Goal: Information Seeking & Learning: Check status

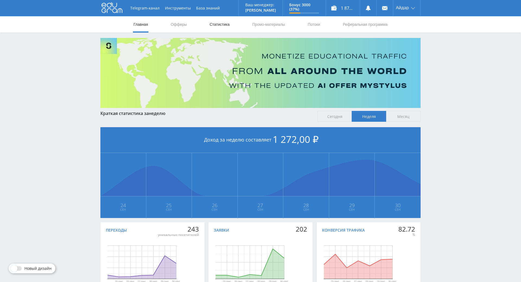
click at [209, 23] on link "Статистика" at bounding box center [219, 24] width 21 height 16
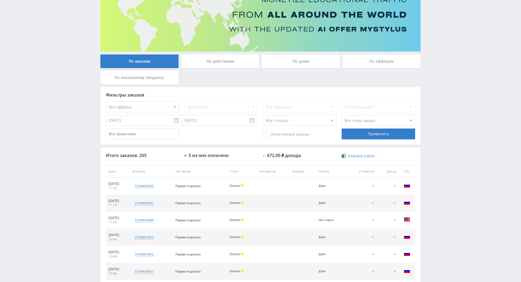
scroll to position [191, 0]
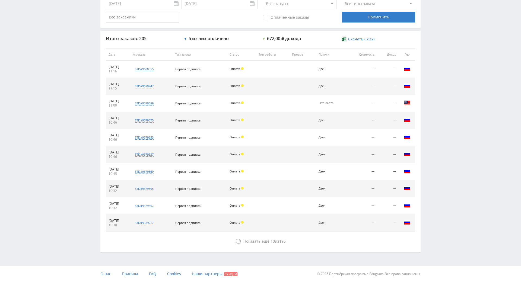
drag, startPoint x: 443, startPoint y: 167, endPoint x: 448, endPoint y: 201, distance: 34.0
drag, startPoint x: 442, startPoint y: 199, endPoint x: 438, endPoint y: 191, distance: 9.5
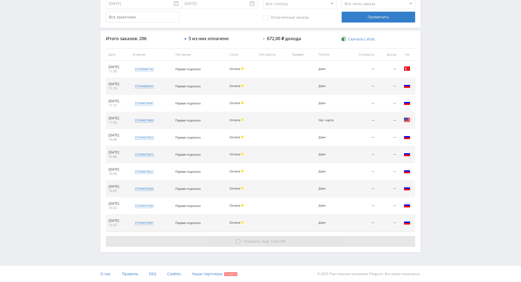
click at [284, 236] on button "Показать ещё 10 из 196" at bounding box center [260, 241] width 309 height 11
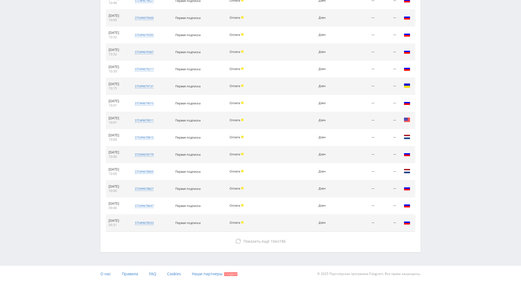
drag, startPoint x: 431, startPoint y: 188, endPoint x: 413, endPoint y: 88, distance: 101.5
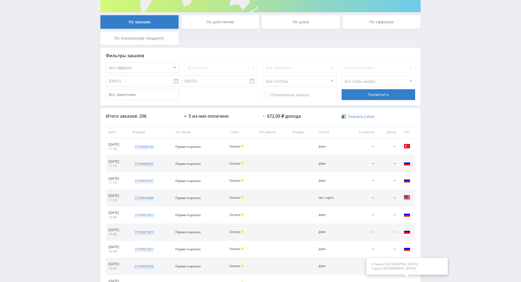
drag, startPoint x: 411, startPoint y: 80, endPoint x: 406, endPoint y: 31, distance: 49.5
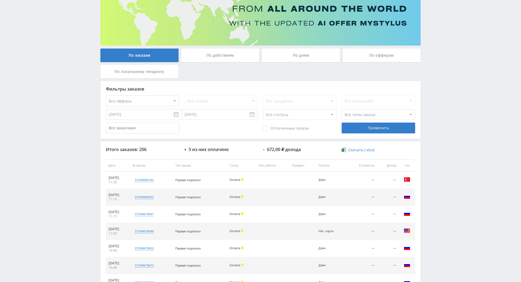
click at [436, 68] on div "Telegram-канал Инструменты База знаний Ваш менеджер: [PERSON_NAME] Online @edug…" at bounding box center [260, 251] width 521 height 627
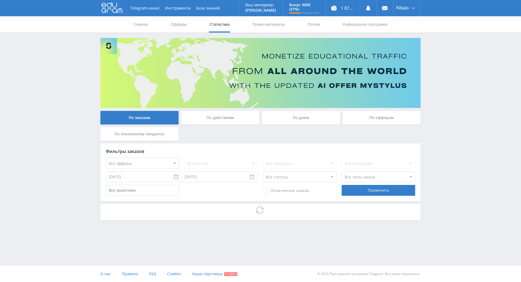
drag, startPoint x: 0, startPoint y: 0, endPoint x: 432, endPoint y: 61, distance: 436.7
click at [432, 61] on div "Telegram-канал Инструменты База знаний Ваш менеджер: Alex Alex Online @edugram_…" at bounding box center [260, 125] width 521 height 250
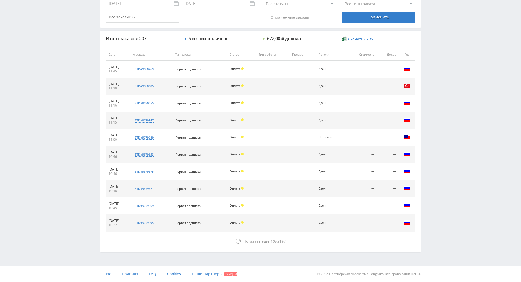
drag, startPoint x: 432, startPoint y: 76, endPoint x: 424, endPoint y: 119, distance: 43.4
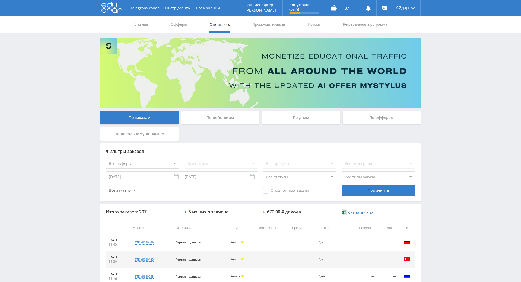
drag, startPoint x: 424, startPoint y: 121, endPoint x: 415, endPoint y: 26, distance: 95.4
click at [377, 12] on link at bounding box center [385, 8] width 16 height 16
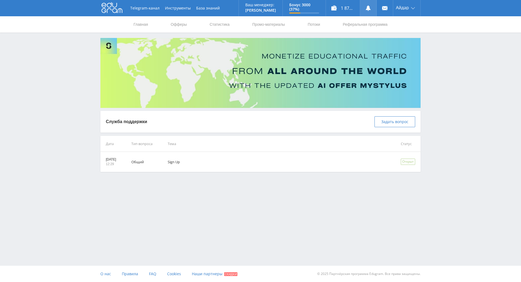
click at [376, 9] on link at bounding box center [368, 8] width 16 height 16
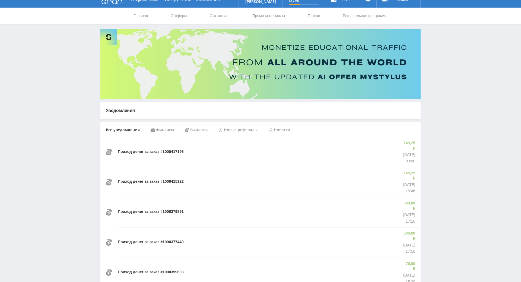
scroll to position [18, 0]
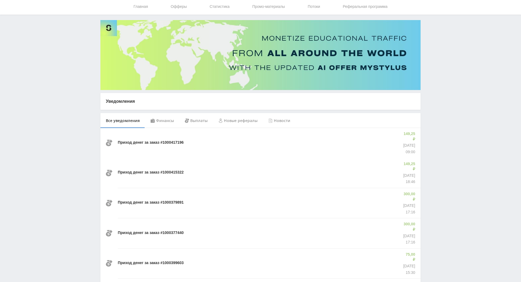
drag, startPoint x: 457, startPoint y: 127, endPoint x: 451, endPoint y: 119, distance: 9.3
click at [445, 100] on div "Telegram-канал Инструменты База знаний Ваш менеджер: Alex Alex Online @edugram_…" at bounding box center [260, 272] width 521 height 580
click at [447, 103] on div "Telegram-канал Инструменты База знаний Ваш менеджер: [PERSON_NAME] Online @edug…" at bounding box center [260, 272] width 521 height 580
click at [444, 84] on div "Telegram-канал Инструменты База знаний Ваш менеджер: [PERSON_NAME] Online @edug…" at bounding box center [260, 272] width 521 height 580
click at [441, 78] on div "Telegram-канал Инструменты База знаний Ваш менеджер: [PERSON_NAME] Online @edug…" at bounding box center [260, 272] width 521 height 580
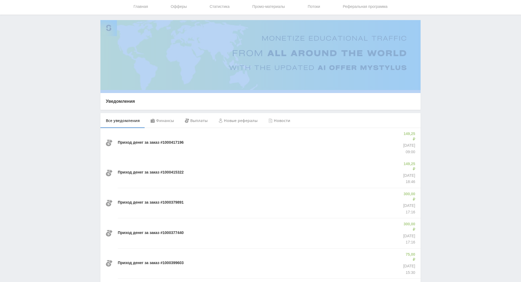
click at [441, 78] on div "Telegram-канал Инструменты База знаний Ваш менеджер: Alex Alex Online @edugram_…" at bounding box center [260, 272] width 521 height 580
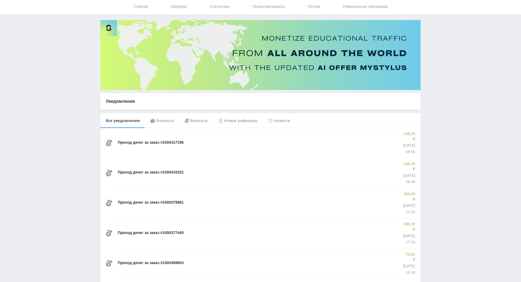
click at [441, 62] on div "Telegram-канал Инструменты База знаний Ваш менеджер: [PERSON_NAME] Online @edug…" at bounding box center [260, 272] width 521 height 580
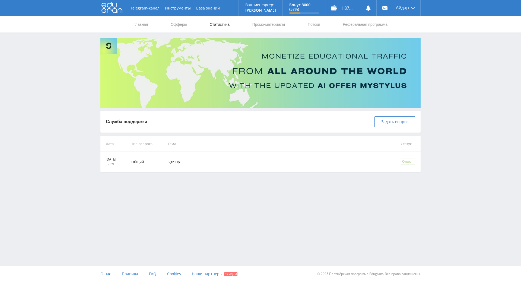
click at [220, 28] on link "Статистика" at bounding box center [219, 24] width 21 height 16
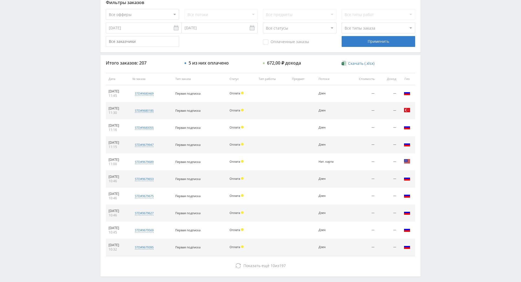
drag, startPoint x: 429, startPoint y: 149, endPoint x: 438, endPoint y: 187, distance: 39.4
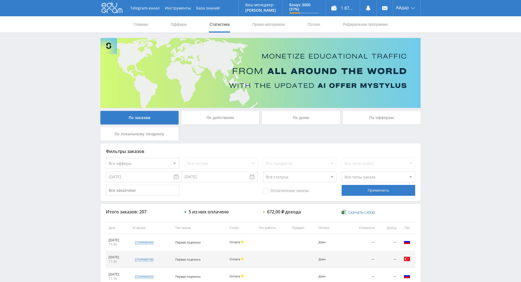
drag, startPoint x: 438, startPoint y: 153, endPoint x: 433, endPoint y: 2, distance: 151.0
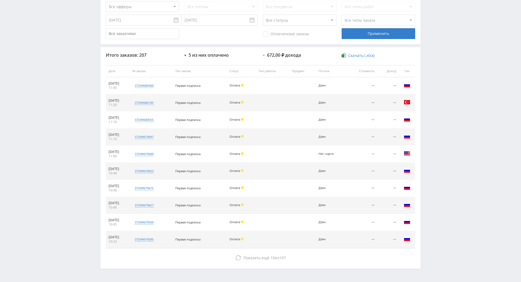
scroll to position [163, 0]
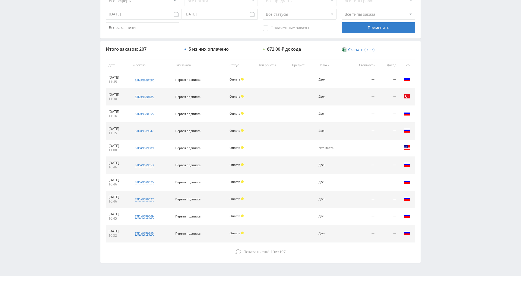
click at [443, 122] on div "Telegram-канал Инструменты База знаний Ваш менеджер: [PERSON_NAME] Online @edug…" at bounding box center [260, 65] width 521 height 456
click at [447, 100] on div "Telegram-канал Инструменты База знаний Ваш менеджер: [PERSON_NAME] Online @edug…" at bounding box center [260, 65] width 521 height 456
click at [447, 90] on div "Telegram-канал Инструменты База знаний Ваш менеджер: [PERSON_NAME] Online @edug…" at bounding box center [260, 65] width 521 height 456
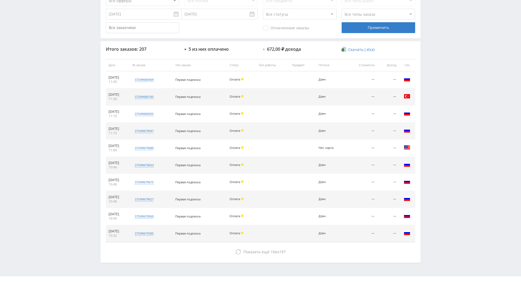
click at [447, 90] on div "Telegram-канал Инструменты База знаний Ваш менеджер: [PERSON_NAME] Online @edug…" at bounding box center [260, 65] width 521 height 456
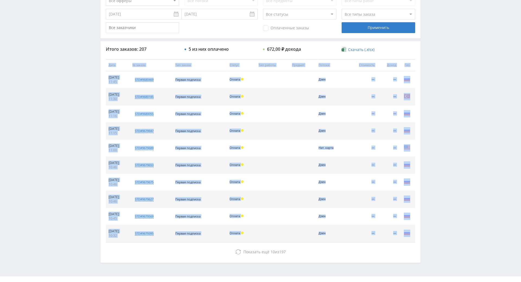
click at [447, 90] on div "Telegram-канал Инструменты База знаний Ваш менеджер: [PERSON_NAME] Online @edug…" at bounding box center [260, 65] width 521 height 456
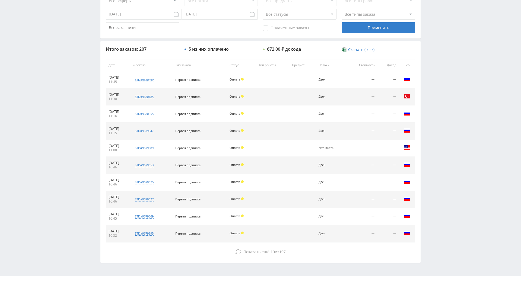
click at [446, 73] on div "Telegram-канал Инструменты База знаний Ваш менеджер: [PERSON_NAME] Online @edug…" at bounding box center [260, 65] width 521 height 456
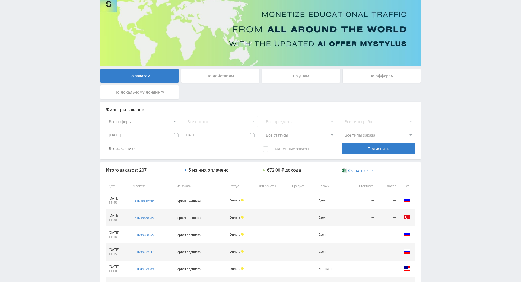
scroll to position [0, 0]
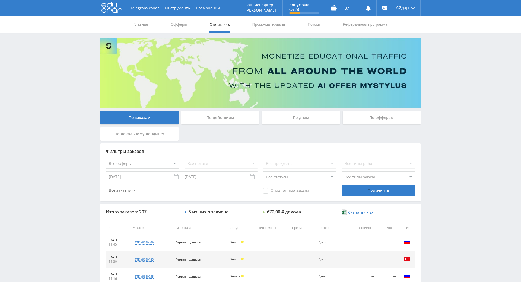
drag, startPoint x: 452, startPoint y: 66, endPoint x: 445, endPoint y: 15, distance: 51.3
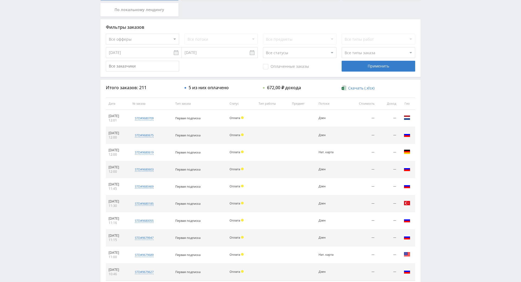
drag, startPoint x: 453, startPoint y: 106, endPoint x: 454, endPoint y: 133, distance: 27.1
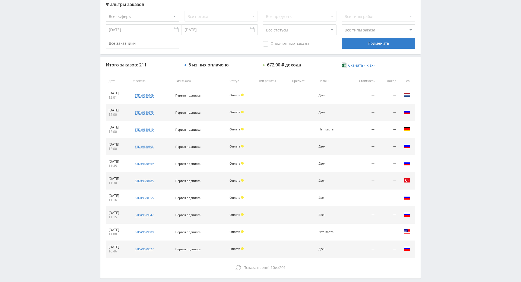
drag, startPoint x: 458, startPoint y: 126, endPoint x: 460, endPoint y: 93, distance: 33.2
click at [460, 93] on div "Telegram-канал Инструменты База знаний Ваш менеджер: [PERSON_NAME] Online @edug…" at bounding box center [260, 81] width 521 height 456
click at [458, 85] on div "Telegram-канал Инструменты База знаний Ваш менеджер: [PERSON_NAME] Online @edug…" at bounding box center [260, 81] width 521 height 456
click at [455, 73] on div "Telegram-канал Инструменты База знаний Ваш менеджер: [PERSON_NAME] Online @edug…" at bounding box center [260, 81] width 521 height 456
click at [455, 74] on div "Telegram-канал Инструменты База знаний Ваш менеджер: [PERSON_NAME] Online @edug…" at bounding box center [260, 81] width 521 height 456
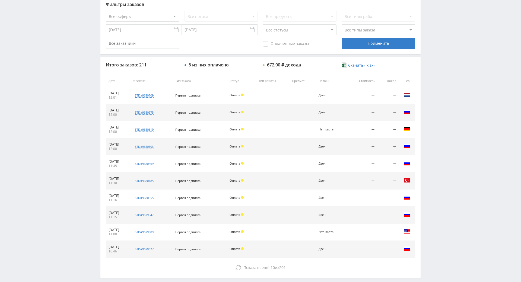
click at [451, 64] on div "Telegram-канал Инструменты База знаний Ваш менеджер: [PERSON_NAME] Online @edug…" at bounding box center [260, 81] width 521 height 456
click at [451, 65] on div "Telegram-канал Инструменты База знаний Ваш менеджер: [PERSON_NAME] Online @edug…" at bounding box center [260, 81] width 521 height 456
drag, startPoint x: 451, startPoint y: 65, endPoint x: 432, endPoint y: 25, distance: 44.0
click at [432, 25] on div "Telegram-канал Инструменты База знаний Ваш менеджер: [PERSON_NAME] Online @edug…" at bounding box center [260, 81] width 521 height 456
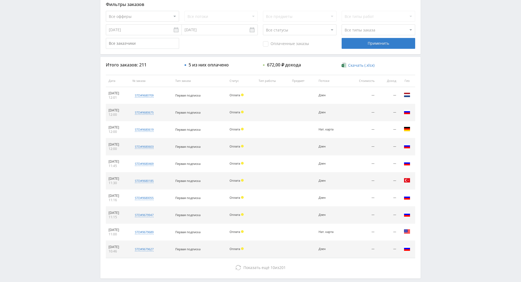
click at [433, 27] on div "Telegram-канал Инструменты База знаний Ваш менеджер: [PERSON_NAME] Online @edug…" at bounding box center [260, 81] width 521 height 456
click at [435, 29] on div "Telegram-канал Инструменты База знаний Ваш менеджер: [PERSON_NAME] Online @edug…" at bounding box center [260, 81] width 521 height 456
click at [428, 23] on div "Telegram-канал Инструменты База знаний Ваш менеджер: [PERSON_NAME] Online @edug…" at bounding box center [260, 81] width 521 height 456
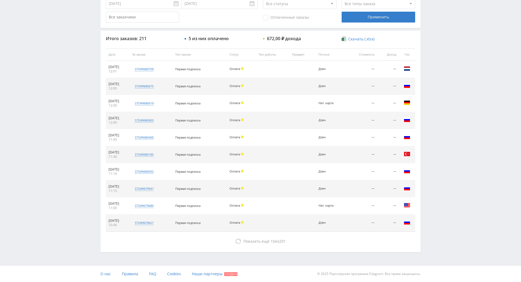
drag, startPoint x: 411, startPoint y: 111, endPoint x: 439, endPoint y: 153, distance: 50.3
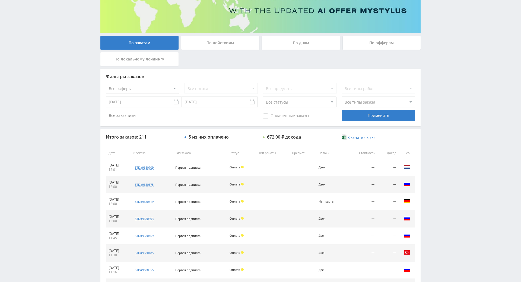
scroll to position [0, 0]
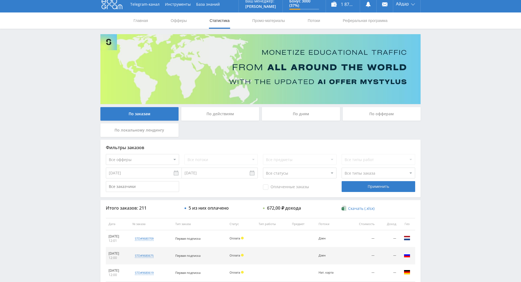
drag, startPoint x: 439, startPoint y: 143, endPoint x: 393, endPoint y: 42, distance: 110.5
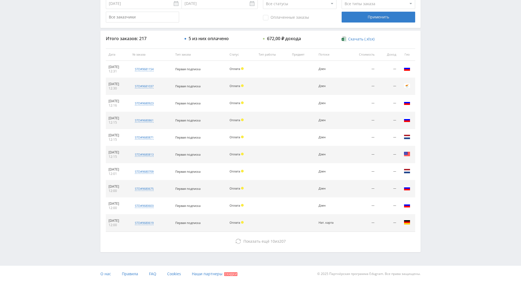
drag, startPoint x: 445, startPoint y: 131, endPoint x: 442, endPoint y: 182, distance: 51.7
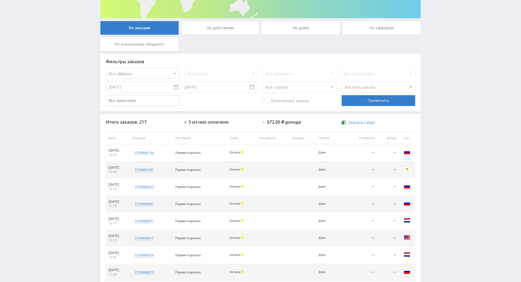
scroll to position [194, 0]
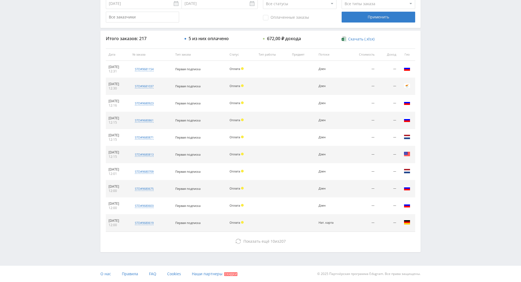
drag, startPoint x: 446, startPoint y: 166, endPoint x: 434, endPoint y: 254, distance: 88.1
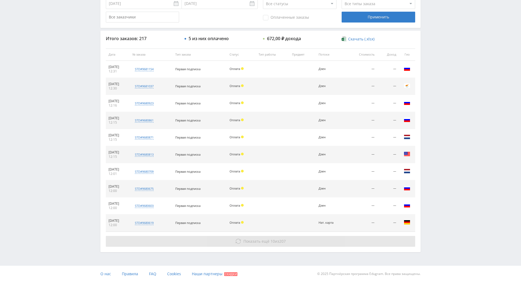
click at [370, 236] on button "Показать ещё 10 из 207" at bounding box center [260, 241] width 309 height 11
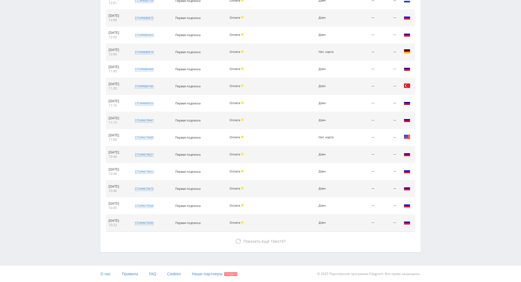
drag, startPoint x: 446, startPoint y: 155, endPoint x: 458, endPoint y: 201, distance: 47.7
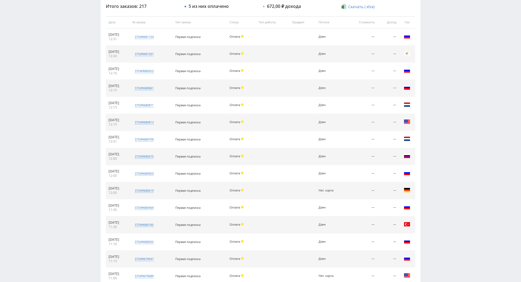
scroll to position [0, 0]
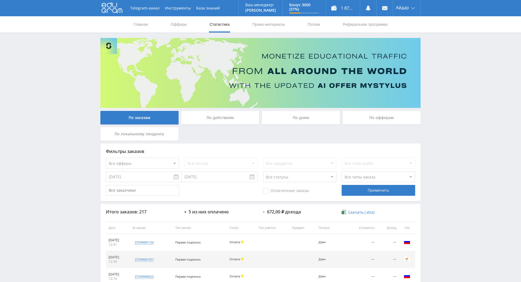
drag, startPoint x: 458, startPoint y: 201, endPoint x: 439, endPoint y: 99, distance: 104.1
click at [139, 25] on link "Главная" at bounding box center [140, 24] width 15 height 16
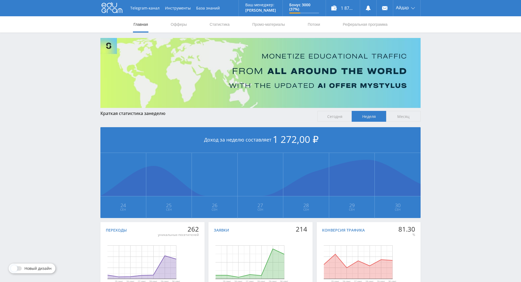
click at [114, 8] on icon at bounding box center [112, 7] width 21 height 11
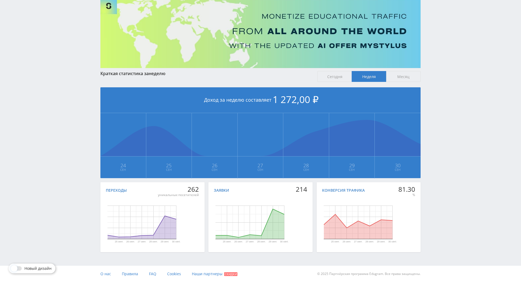
drag, startPoint x: 455, startPoint y: 156, endPoint x: 452, endPoint y: 167, distance: 12.5
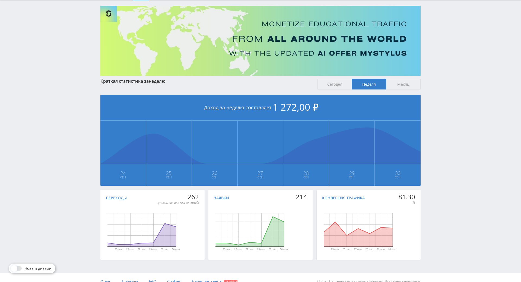
drag, startPoint x: 439, startPoint y: 151, endPoint x: 427, endPoint y: 131, distance: 23.4
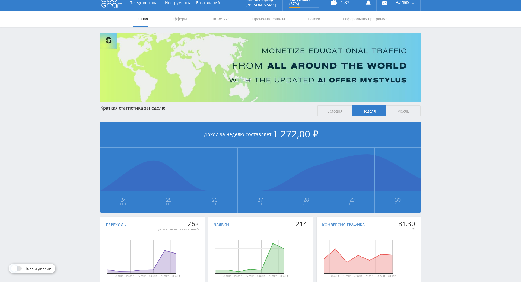
click at [405, 112] on span "Месяц" at bounding box center [403, 111] width 34 height 11
click at [0, 0] on input "Месяц" at bounding box center [0, 0] width 0 height 0
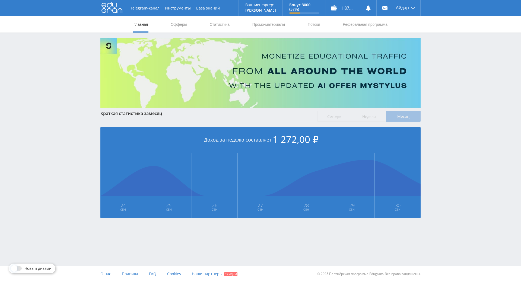
scroll to position [0, 0]
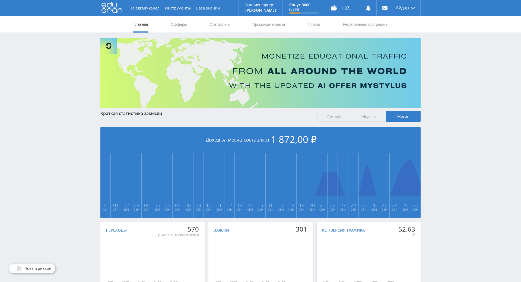
drag, startPoint x: 441, startPoint y: 141, endPoint x: 451, endPoint y: 169, distance: 30.1
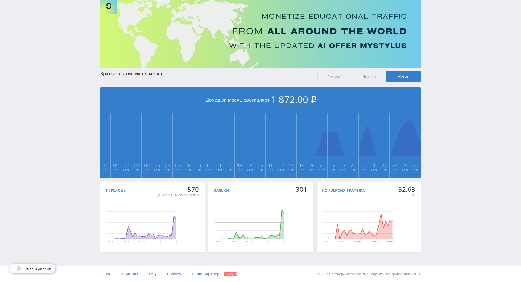
scroll to position [61, 0]
drag, startPoint x: 451, startPoint y: 171, endPoint x: 453, endPoint y: 187, distance: 16.6
drag, startPoint x: 453, startPoint y: 187, endPoint x: 445, endPoint y: 156, distance: 32.2
click at [445, 155] on div "Telegram-канал Инструменты База знаний Ваш менеджер: [PERSON_NAME] Online @edug…" at bounding box center [260, 121] width 521 height 322
click at [451, 160] on div "Telegram-канал Инструменты База знаний Ваш менеджер: [PERSON_NAME] Online @edug…" at bounding box center [260, 121] width 521 height 322
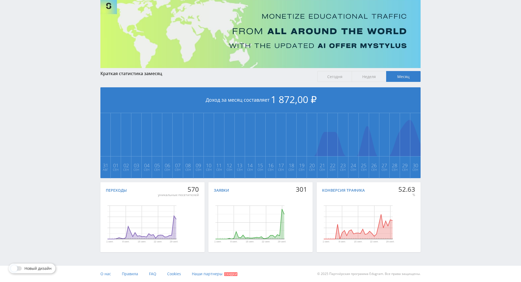
click at [442, 142] on div "Telegram-канал Инструменты База знаний Ваш менеджер: [PERSON_NAME] Online @edug…" at bounding box center [260, 121] width 521 height 322
drag, startPoint x: 436, startPoint y: 128, endPoint x: 436, endPoint y: 134, distance: 5.7
click at [436, 128] on div "Telegram-канал Инструменты База знаний Ваш менеджер: [PERSON_NAME] Online @edug…" at bounding box center [260, 121] width 521 height 322
drag, startPoint x: 418, startPoint y: 124, endPoint x: 428, endPoint y: 130, distance: 11.7
click at [418, 124] on td "149,25 ₽ 30 Сен" at bounding box center [415, 145] width 10 height 65
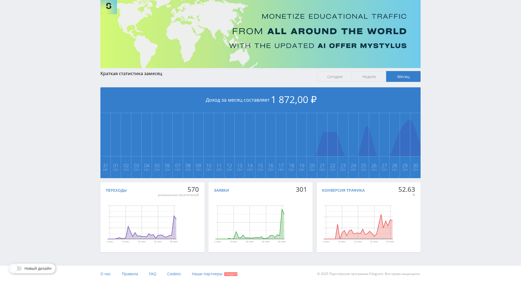
click at [451, 140] on div "Telegram-канал Инструменты База знаний Ваш менеджер: Alex Alex Online @edugram_…" at bounding box center [260, 121] width 521 height 322
drag, startPoint x: 448, startPoint y: 134, endPoint x: 447, endPoint y: 127, distance: 7.5
drag, startPoint x: 441, startPoint y: 123, endPoint x: 449, endPoint y: 136, distance: 15.1
click at [449, 136] on div "Telegram-канал Инструменты База знаний Ваш менеджер: [PERSON_NAME] Online @edug…" at bounding box center [260, 121] width 521 height 322
drag, startPoint x: 446, startPoint y: 144, endPoint x: 441, endPoint y: 140, distance: 6.4
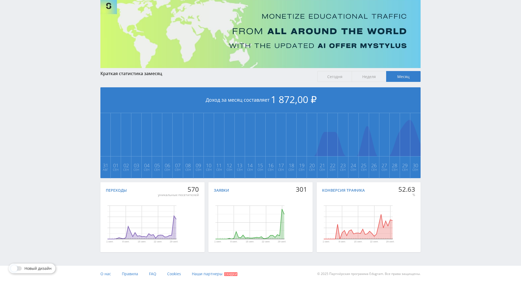
click at [439, 133] on div "Telegram-канал Инструменты База знаний Ваш менеджер: [PERSON_NAME] Online @edug…" at bounding box center [260, 121] width 521 height 322
drag, startPoint x: 438, startPoint y: 129, endPoint x: 444, endPoint y: 133, distance: 7.1
click at [438, 129] on div "Telegram-канал Инструменты База знаний Ваш менеджер: [PERSON_NAME] Online @edug…" at bounding box center [260, 121] width 521 height 322
drag, startPoint x: 444, startPoint y: 133, endPoint x: 435, endPoint y: 122, distance: 14.3
click at [435, 122] on div "Telegram-канал Инструменты База знаний Ваш менеджер: [PERSON_NAME] Online @edug…" at bounding box center [260, 121] width 521 height 322
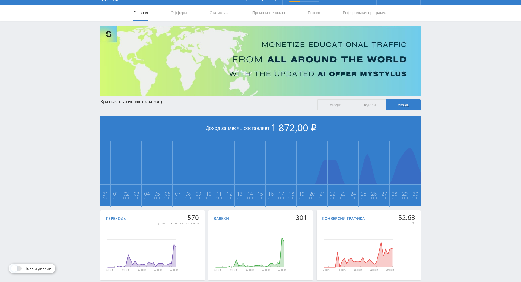
scroll to position [6, 0]
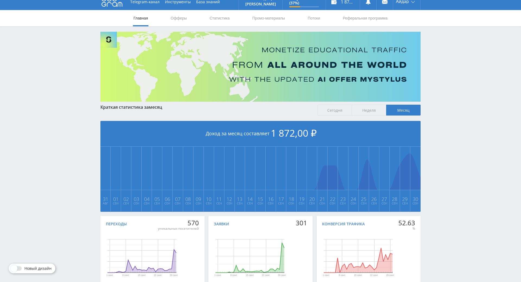
click at [338, 109] on span "Сегодня" at bounding box center [335, 110] width 34 height 11
click at [0, 0] on input "Сегодня" at bounding box center [0, 0] width 0 height 0
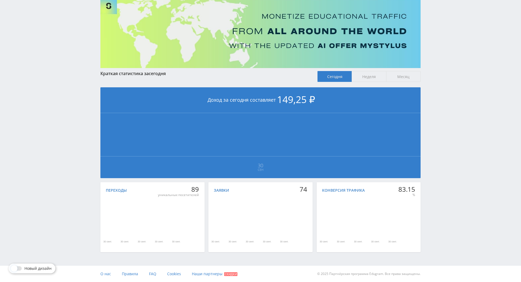
drag, startPoint x: 443, startPoint y: 158, endPoint x: 447, endPoint y: 180, distance: 22.8
drag, startPoint x: 438, startPoint y: 153, endPoint x: 441, endPoint y: 155, distance: 3.4
click at [441, 155] on div "Telegram-канал Инструменты База знаний Ваш менеджер: [PERSON_NAME] Online @edug…" at bounding box center [260, 121] width 521 height 322
drag, startPoint x: 441, startPoint y: 155, endPoint x: 441, endPoint y: 146, distance: 9.0
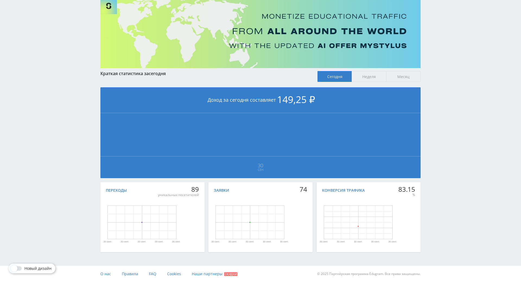
click at [443, 136] on div "Telegram-канал Инструменты База знаний Ваш менеджер: [PERSON_NAME] Online @edug…" at bounding box center [260, 121] width 521 height 322
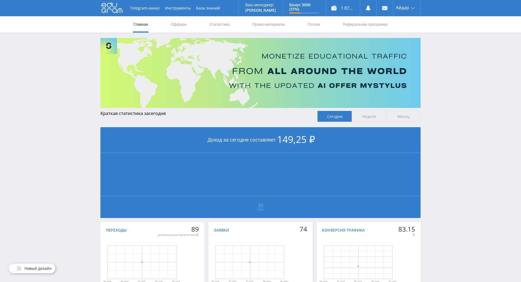
drag, startPoint x: 446, startPoint y: 132, endPoint x: 410, endPoint y: 39, distance: 99.5
click at [202, 23] on nav "Главная Офферы Статистика Промо-материалы Потоки Реферальная программа" at bounding box center [260, 24] width 255 height 16
click at [226, 23] on link "Статистика" at bounding box center [219, 24] width 21 height 16
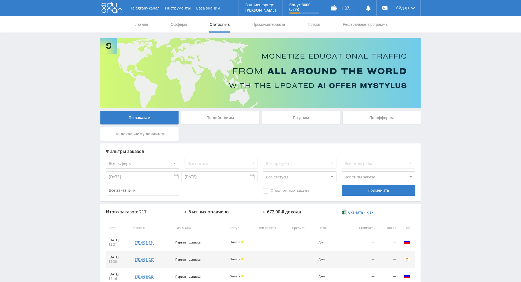
drag, startPoint x: 462, startPoint y: 154, endPoint x: 449, endPoint y: 176, distance: 25.6
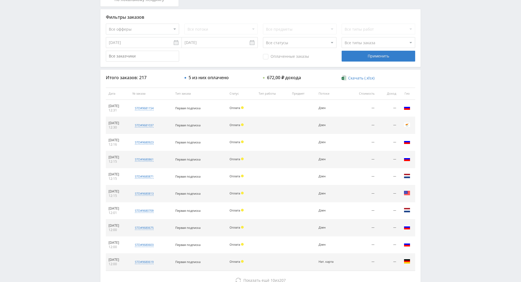
scroll to position [151, 0]
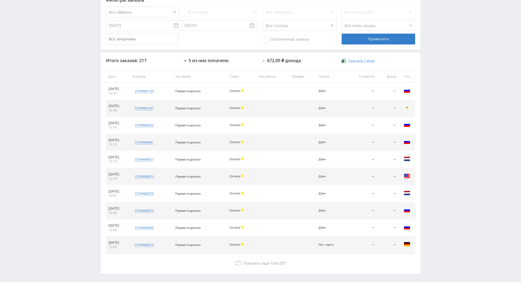
drag, startPoint x: 449, startPoint y: 176, endPoint x: 452, endPoint y: 176, distance: 3.0
drag, startPoint x: 452, startPoint y: 176, endPoint x: 452, endPoint y: 170, distance: 5.4
click at [452, 132] on div "Telegram-канал Инструменты База знаний Ваш менеджер: [PERSON_NAME] Online @edug…" at bounding box center [260, 77] width 521 height 456
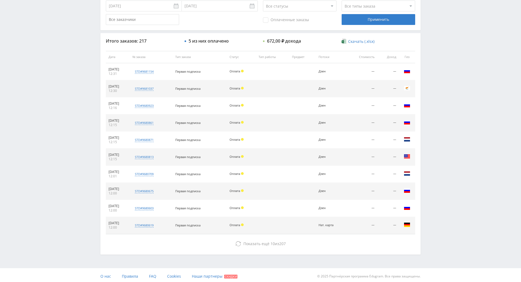
drag, startPoint x: 452, startPoint y: 140, endPoint x: 453, endPoint y: 150, distance: 10.1
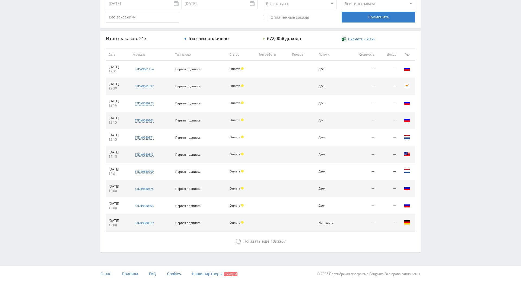
drag, startPoint x: 455, startPoint y: 151, endPoint x: 449, endPoint y: 123, distance: 28.9
click at [446, 115] on div "Telegram-канал Инструменты База знаний Ваш менеджер: [PERSON_NAME] Online @edug…" at bounding box center [260, 55] width 521 height 456
click at [436, 90] on div "Telegram-канал Инструменты База знаний Ваш менеджер: [PERSON_NAME] Online @edug…" at bounding box center [260, 55] width 521 height 456
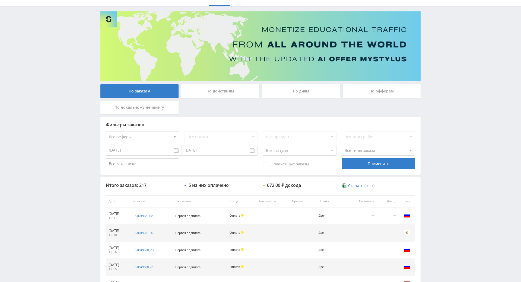
scroll to position [0, 0]
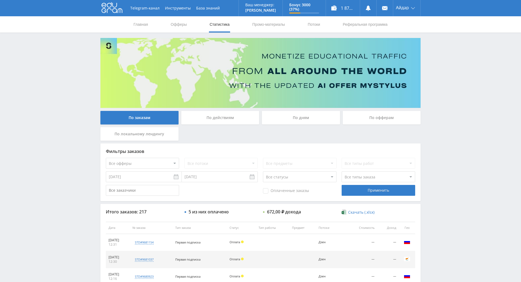
drag, startPoint x: 436, startPoint y: 98, endPoint x: 426, endPoint y: 50, distance: 49.6
drag, startPoint x: 448, startPoint y: 117, endPoint x: 451, endPoint y: 105, distance: 12.2
click at [449, 77] on div "Telegram-канал Инструменты База знаний Ваш менеджер: [PERSON_NAME] Online @edug…" at bounding box center [260, 228] width 521 height 456
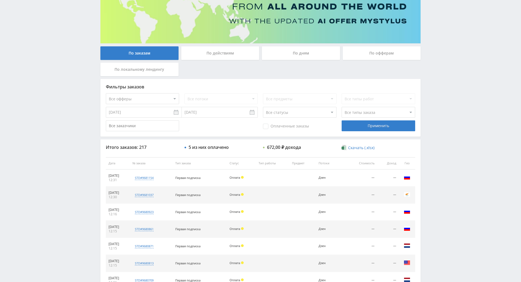
scroll to position [194, 0]
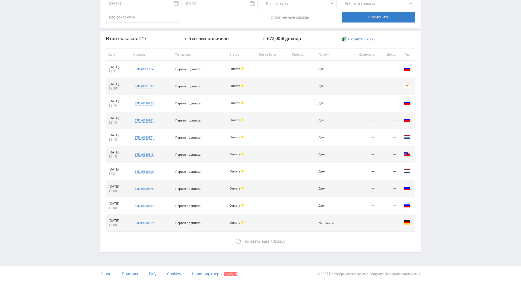
drag, startPoint x: 436, startPoint y: 149, endPoint x: 438, endPoint y: 174, distance: 25.1
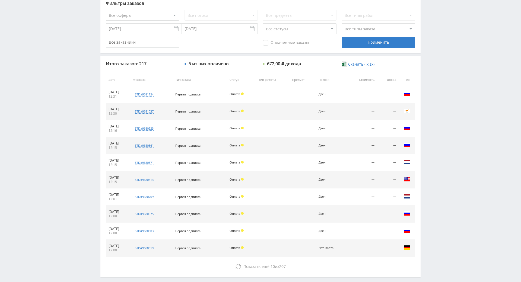
drag, startPoint x: 436, startPoint y: 156, endPoint x: 438, endPoint y: 131, distance: 25.1
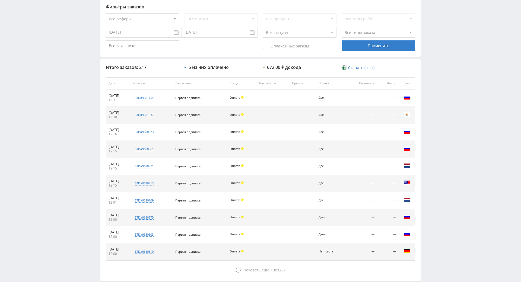
drag, startPoint x: 438, startPoint y: 131, endPoint x: 441, endPoint y: 86, distance: 44.9
click at [441, 86] on div "Telegram-канал Инструменты База знаний Ваш менеджер: [PERSON_NAME] Online @edug…" at bounding box center [260, 83] width 521 height 456
click at [442, 52] on div "Telegram-канал Инструменты База знаний Ваш менеджер: [PERSON_NAME] Online @edug…" at bounding box center [260, 83] width 521 height 456
click at [443, 59] on div "Telegram-канал Инструменты База знаний Ваш менеджер: [PERSON_NAME] Online @edug…" at bounding box center [260, 83] width 521 height 456
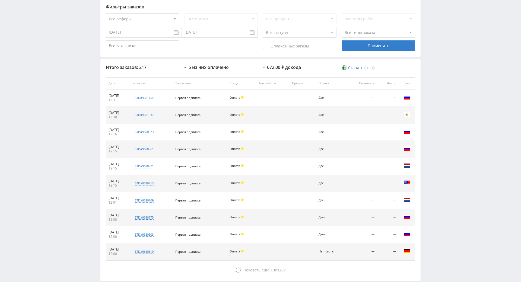
click at [440, 49] on div "Telegram-канал Инструменты База знаний Ваш менеджер: [PERSON_NAME] Online @edug…" at bounding box center [260, 83] width 521 height 456
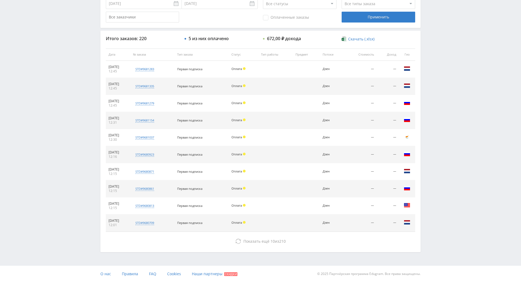
drag, startPoint x: 441, startPoint y: 185, endPoint x: 445, endPoint y: 225, distance: 40.7
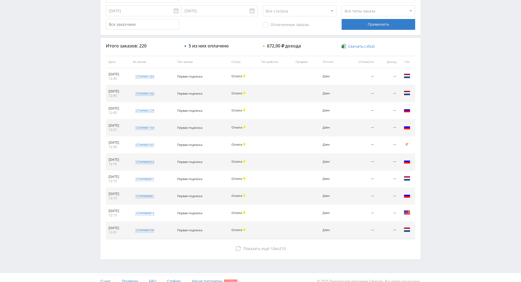
drag, startPoint x: 443, startPoint y: 210, endPoint x: 443, endPoint y: 206, distance: 3.8
drag, startPoint x: 438, startPoint y: 190, endPoint x: 438, endPoint y: 161, distance: 28.5
click at [438, 147] on div "Telegram-канал Инструменты База знаний Ваш менеджер: [PERSON_NAME] Online @edug…" at bounding box center [260, 62] width 521 height 456
click at [440, 149] on div "Telegram-канал Инструменты База знаний Ваш менеджер: [PERSON_NAME] Online @edug…" at bounding box center [260, 62] width 521 height 456
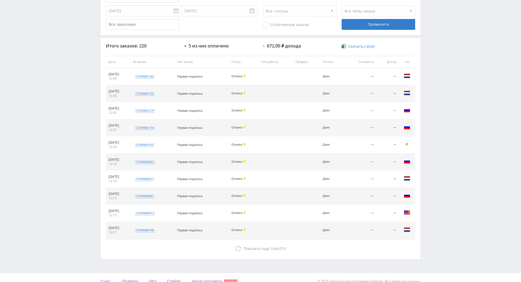
click at [439, 120] on div "Telegram-канал Инструменты База знаний Ваш менеджер: [PERSON_NAME] Online @edug…" at bounding box center [260, 62] width 521 height 456
click at [438, 103] on div "Telegram-канал Инструменты База знаний Ваш менеджер: [PERSON_NAME] Online @edug…" at bounding box center [260, 62] width 521 height 456
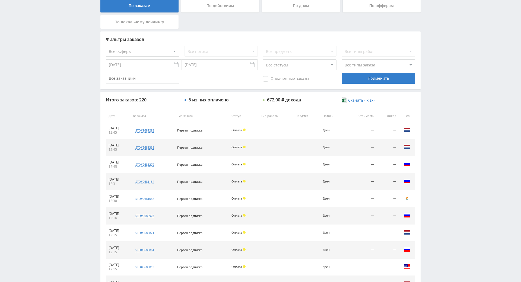
drag, startPoint x: 428, startPoint y: 112, endPoint x: 328, endPoint y: 42, distance: 121.7
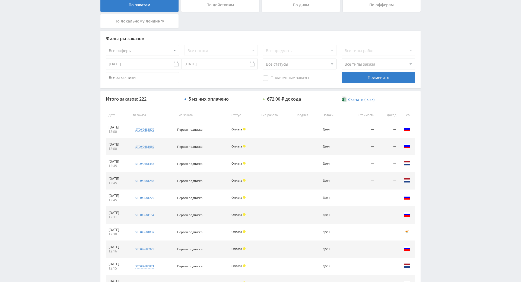
drag, startPoint x: 464, startPoint y: 114, endPoint x: 461, endPoint y: 130, distance: 16.3
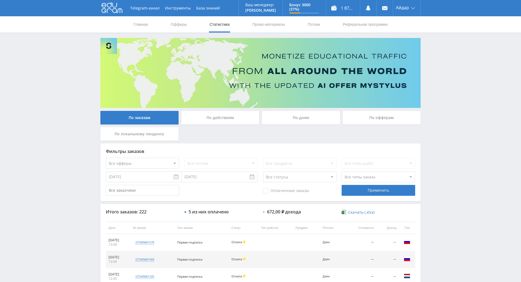
drag, startPoint x: 461, startPoint y: 130, endPoint x: 427, endPoint y: 41, distance: 95.2
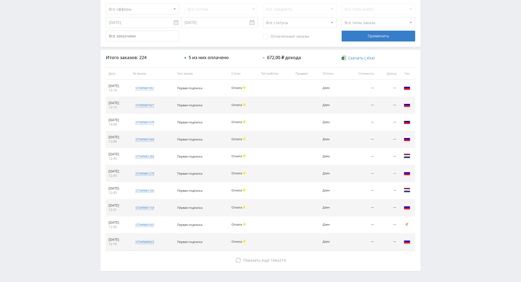
scroll to position [194, 0]
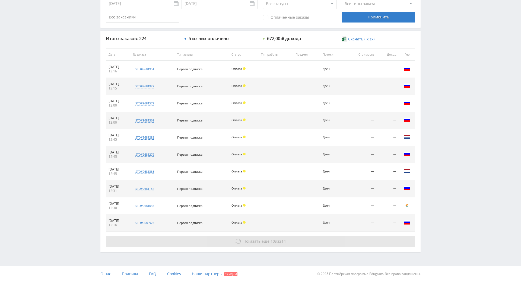
click at [321, 236] on button "Показать ещё 10 из 214" at bounding box center [260, 241] width 309 height 11
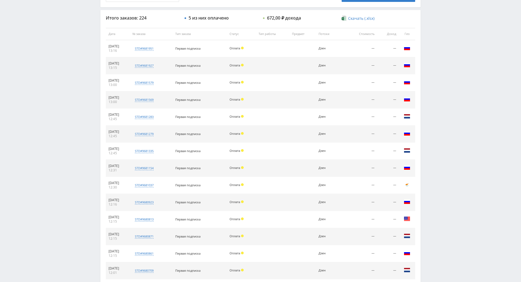
click at [439, 108] on div "Telegram-канал Инструменты База знаний Ваш менеджер: [PERSON_NAME] Online @edug…" at bounding box center [260, 119] width 521 height 627
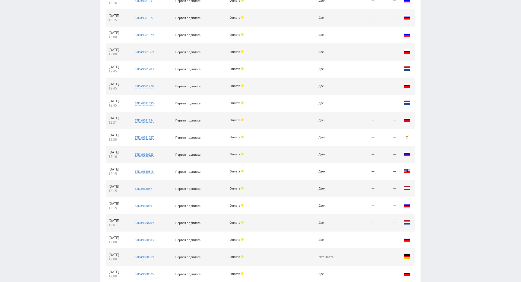
scroll to position [365, 0]
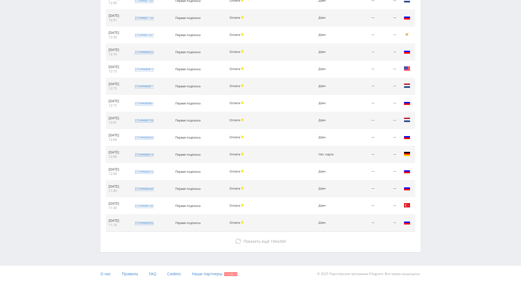
drag, startPoint x: 441, startPoint y: 126, endPoint x: 425, endPoint y: 183, distance: 58.8
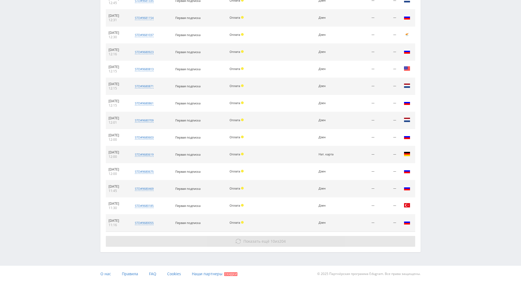
click at [287, 236] on button "Показать ещё 10 из 204" at bounding box center [260, 241] width 309 height 11
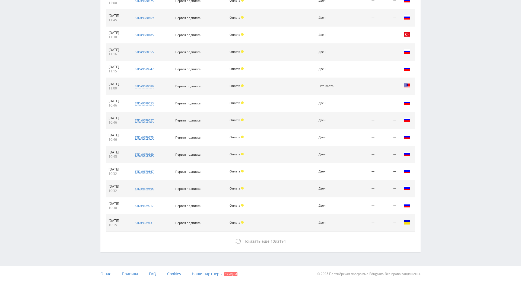
drag, startPoint x: 430, startPoint y: 160, endPoint x: 441, endPoint y: 191, distance: 33.1
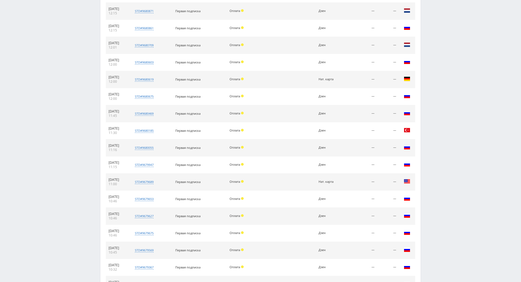
scroll to position [0, 0]
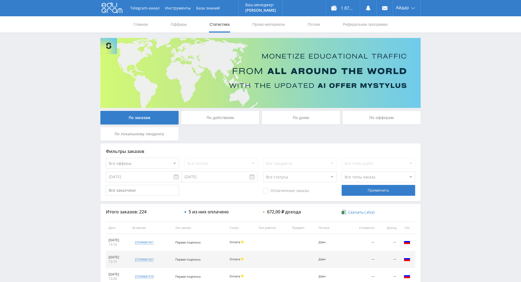
drag, startPoint x: 443, startPoint y: 141, endPoint x: 343, endPoint y: -21, distance: 189.6
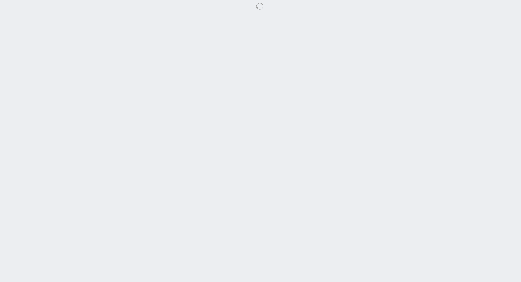
drag, startPoint x: 436, startPoint y: 152, endPoint x: 446, endPoint y: 180, distance: 30.0
drag, startPoint x: 456, startPoint y: 91, endPoint x: 463, endPoint y: 123, distance: 33.0
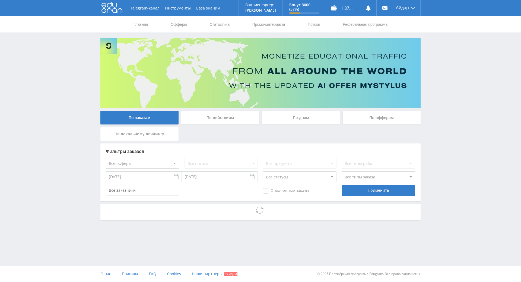
drag, startPoint x: 455, startPoint y: 138, endPoint x: 460, endPoint y: 171, distance: 33.9
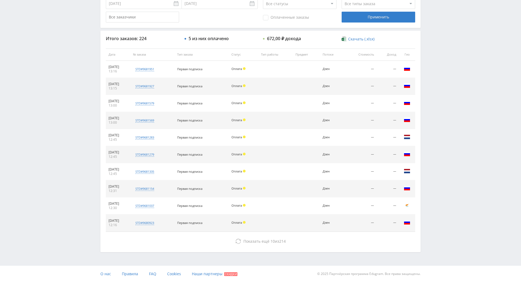
drag, startPoint x: 450, startPoint y: 135, endPoint x: 454, endPoint y: 187, distance: 52.9
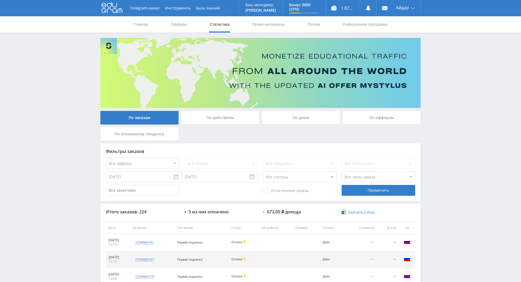
drag, startPoint x: 454, startPoint y: 184, endPoint x: 442, endPoint y: 105, distance: 80.1
drag, startPoint x: 438, startPoint y: 83, endPoint x: 420, endPoint y: 62, distance: 28.1
click at [438, 83] on div "Telegram-канал Инструменты База знаний Ваш менеджер: [PERSON_NAME] Online @edug…" at bounding box center [260, 228] width 521 height 456
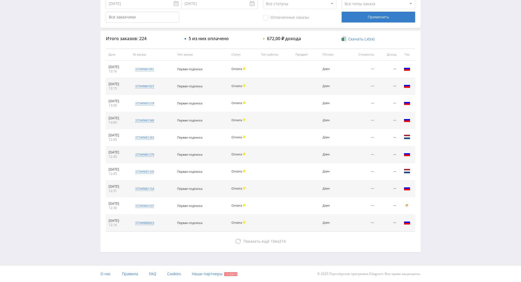
drag, startPoint x: 434, startPoint y: 155, endPoint x: 432, endPoint y: 199, distance: 44.3
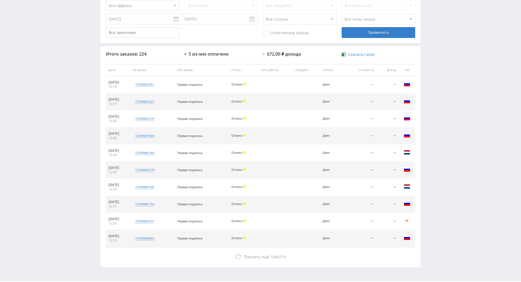
drag, startPoint x: 432, startPoint y: 197, endPoint x: 430, endPoint y: 163, distance: 34.5
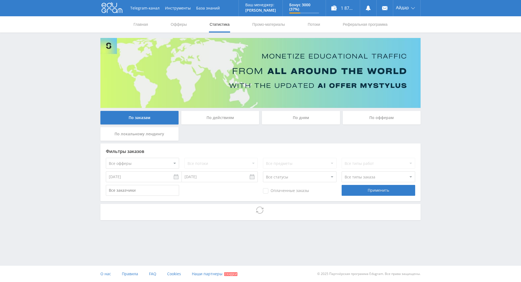
click at [441, 79] on div "Telegram-канал Инструменты База знаний Ваш менеджер: [PERSON_NAME] Online @edug…" at bounding box center [260, 125] width 521 height 250
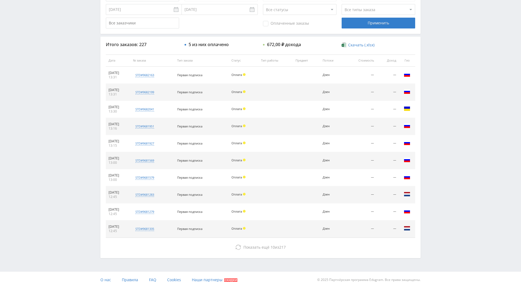
drag, startPoint x: 439, startPoint y: 92, endPoint x: 440, endPoint y: 103, distance: 11.2
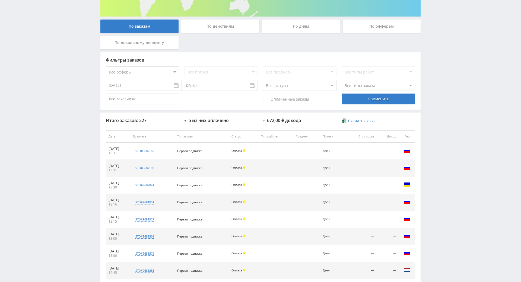
scroll to position [27, 0]
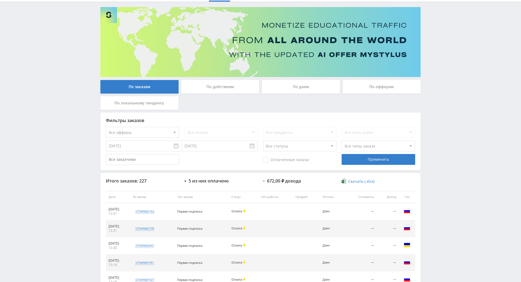
drag, startPoint x: 436, startPoint y: 107, endPoint x: 436, endPoint y: 42, distance: 66.0
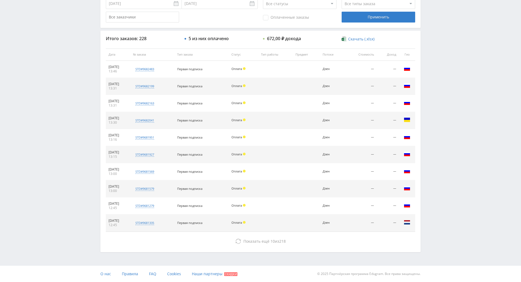
drag, startPoint x: 446, startPoint y: 191, endPoint x: 453, endPoint y: 246, distance: 55.3
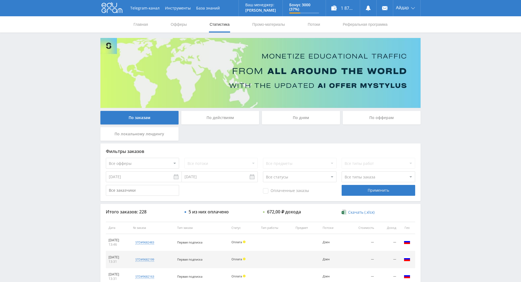
drag, startPoint x: 450, startPoint y: 212, endPoint x: 407, endPoint y: 26, distance: 190.7
